Goal: Navigation & Orientation: Find specific page/section

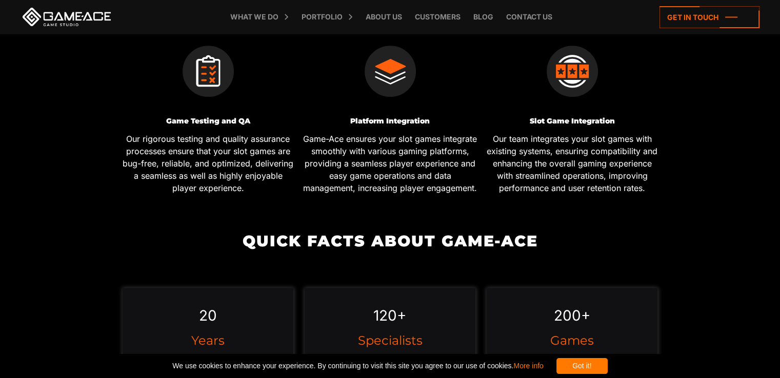
scroll to position [821, 0]
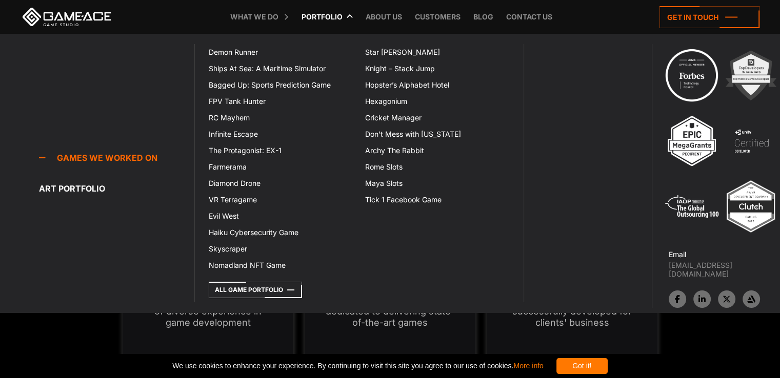
click at [328, 21] on link "Portfolio" at bounding box center [321, 17] width 51 height 34
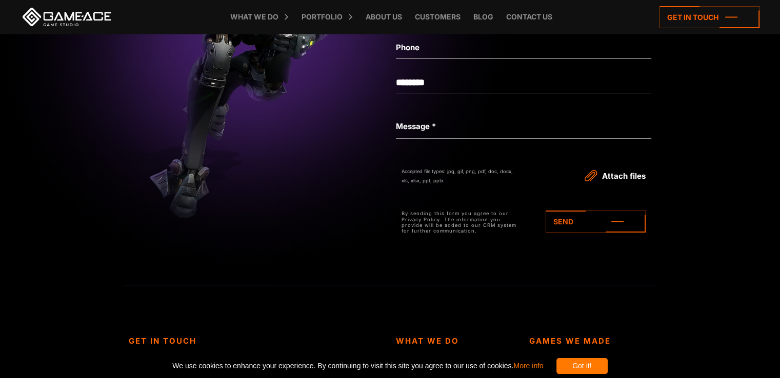
scroll to position [3487, 0]
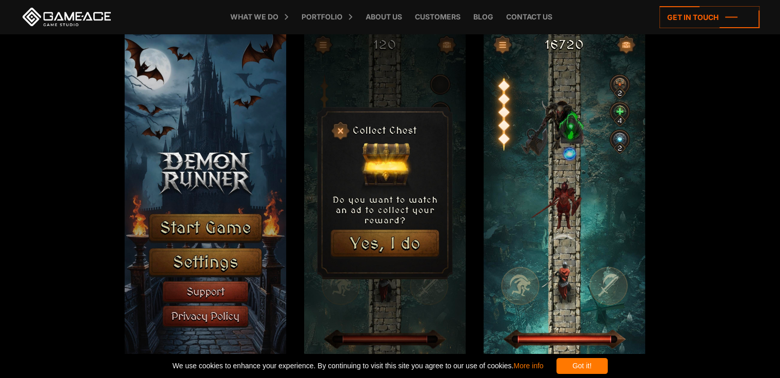
scroll to position [974, 0]
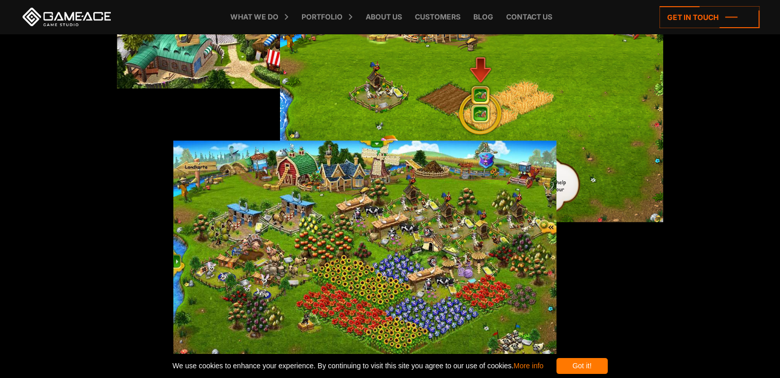
scroll to position [2241, 0]
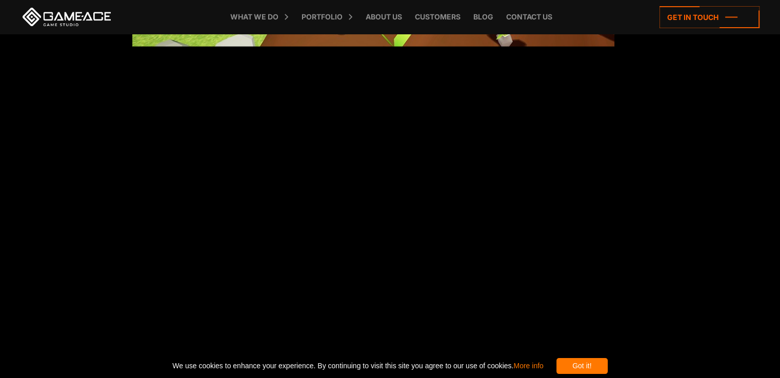
scroll to position [2529, 0]
